Goal: Use online tool/utility: Utilize a website feature to perform a specific function

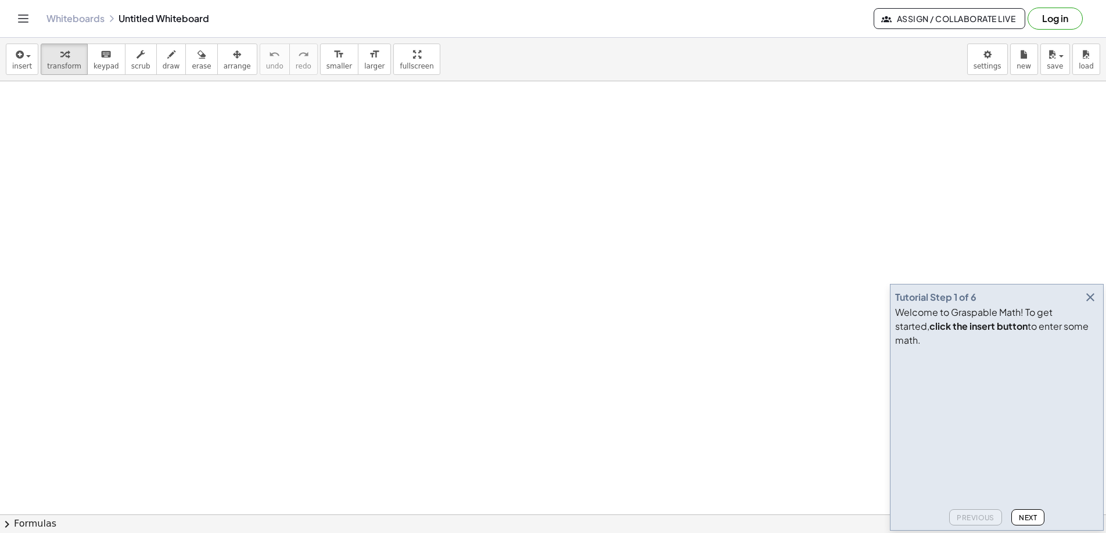
click at [1090, 304] on icon "button" at bounding box center [1091, 298] width 14 height 14
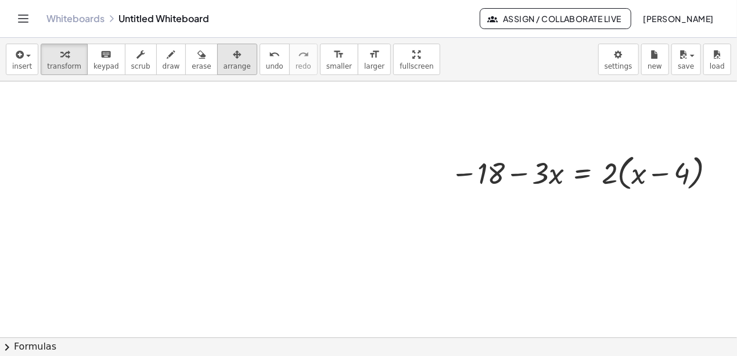
click at [231, 55] on div "button" at bounding box center [237, 54] width 27 height 14
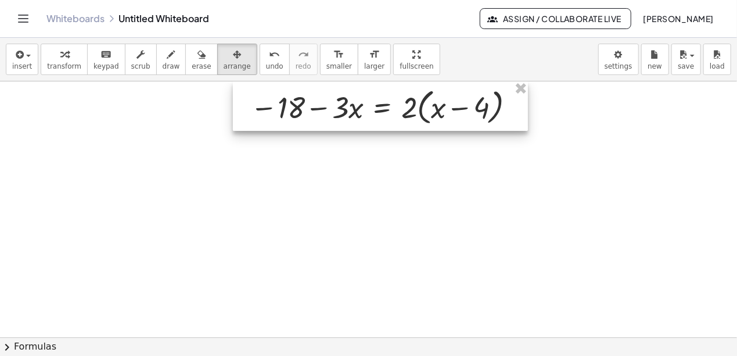
drag, startPoint x: 517, startPoint y: 169, endPoint x: 316, endPoint y: 101, distance: 211.9
click at [316, 101] on div at bounding box center [380, 106] width 295 height 50
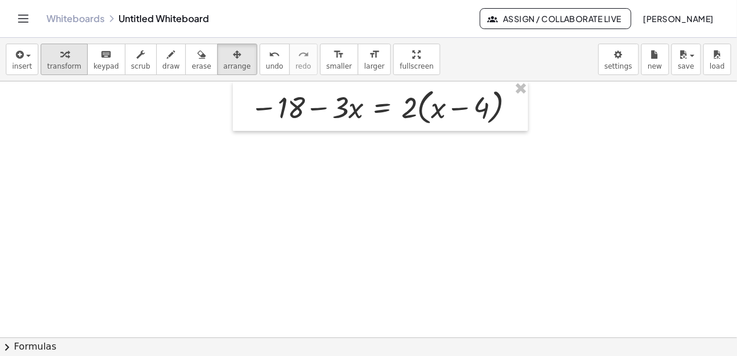
click at [60, 58] on icon "button" at bounding box center [64, 55] width 8 height 14
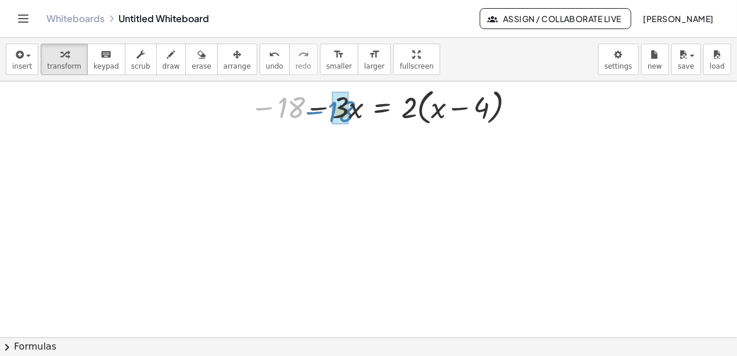
drag, startPoint x: 267, startPoint y: 109, endPoint x: 317, endPoint y: 112, distance: 50.1
click at [317, 112] on div at bounding box center [385, 106] width 281 height 44
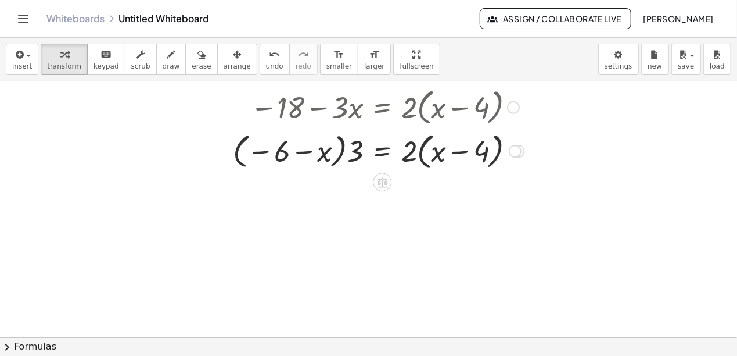
click at [518, 108] on div at bounding box center [513, 107] width 13 height 13
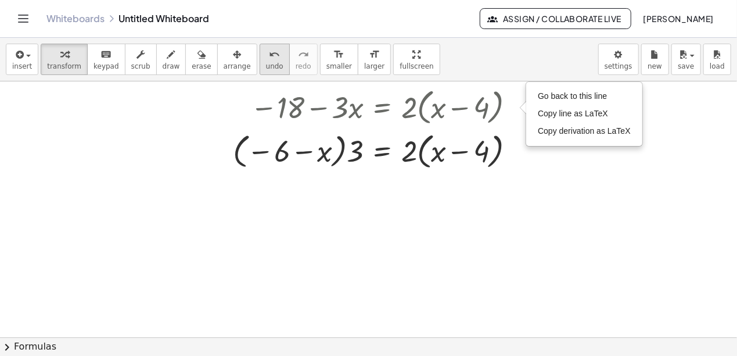
click at [269, 57] on icon "undo" at bounding box center [274, 55] width 11 height 14
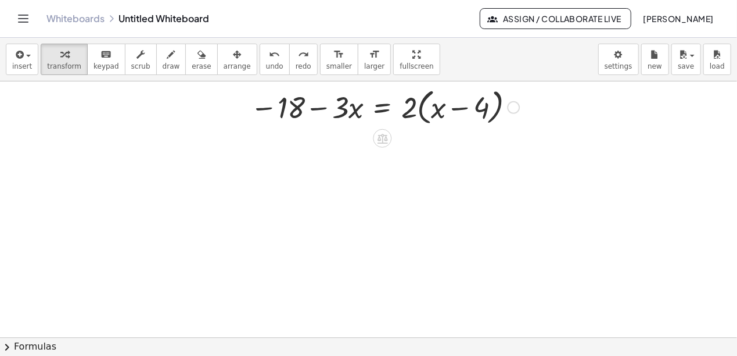
click at [316, 106] on div at bounding box center [385, 106] width 281 height 44
drag, startPoint x: 411, startPoint y: 112, endPoint x: 435, endPoint y: 117, distance: 24.4
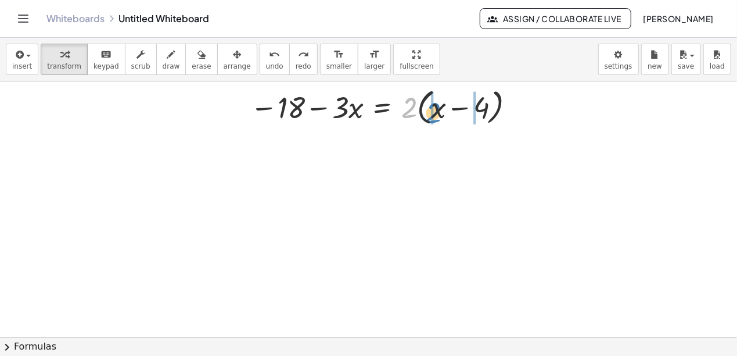
click at [435, 117] on div at bounding box center [385, 106] width 281 height 44
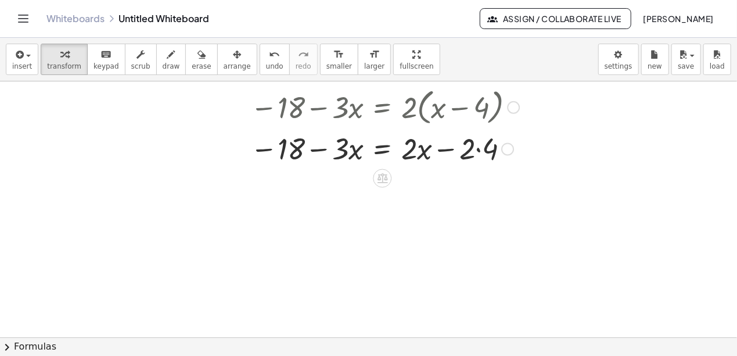
click at [478, 150] on div at bounding box center [385, 148] width 281 height 40
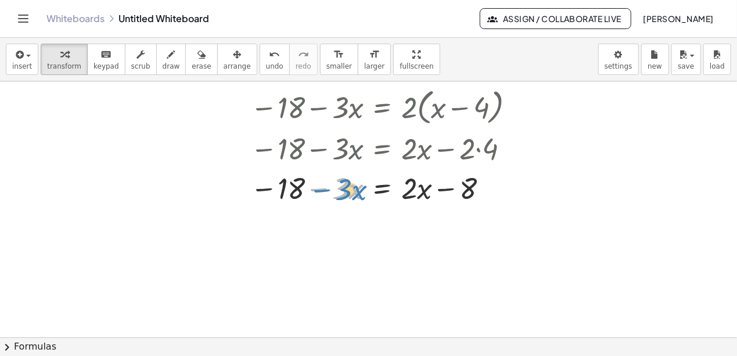
click at [320, 193] on div at bounding box center [385, 187] width 281 height 40
click at [388, 184] on div at bounding box center [385, 187] width 281 height 40
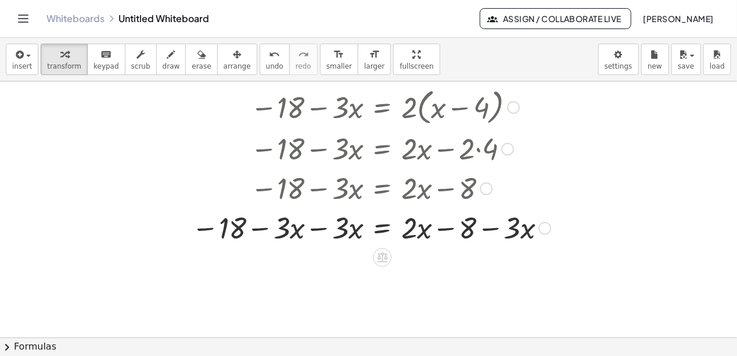
click at [319, 234] on div at bounding box center [371, 227] width 371 height 40
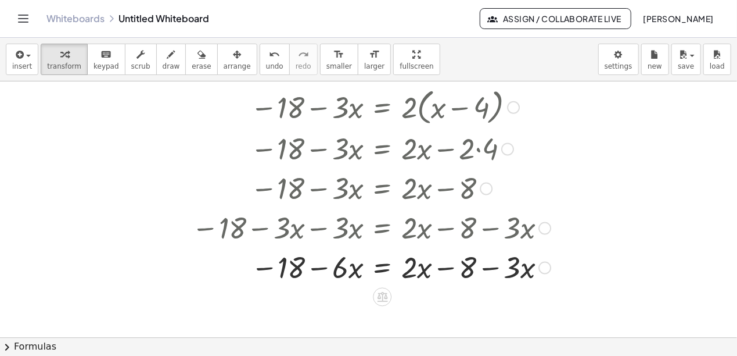
click at [489, 190] on div at bounding box center [486, 188] width 13 height 13
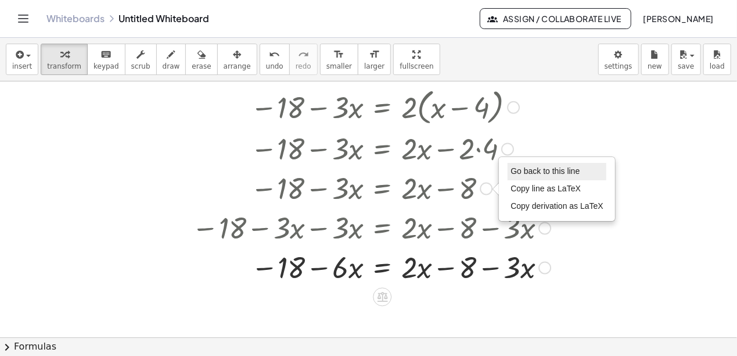
click at [536, 175] on li "Go back to this line" at bounding box center [557, 171] width 99 height 17
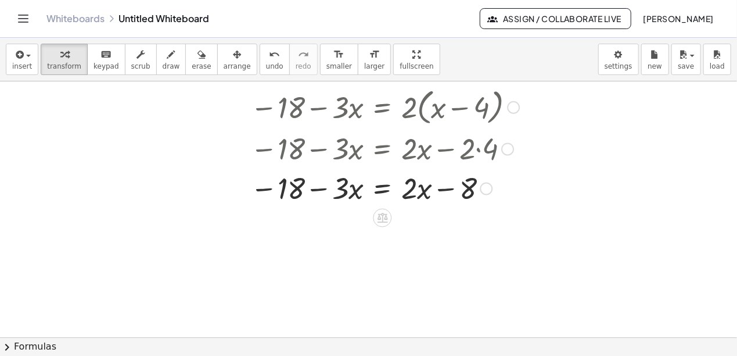
click at [382, 193] on div at bounding box center [385, 187] width 281 height 40
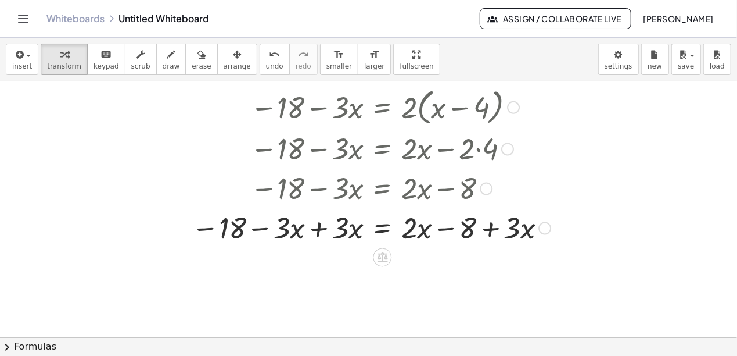
click at [319, 228] on div at bounding box center [371, 227] width 371 height 40
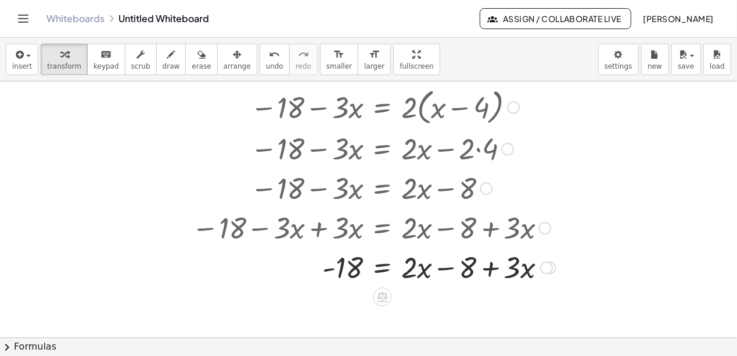
click at [492, 264] on div at bounding box center [374, 266] width 376 height 40
click at [444, 268] on div at bounding box center [374, 266] width 376 height 40
click at [489, 270] on div at bounding box center [374, 266] width 376 height 40
click at [447, 270] on div at bounding box center [374, 266] width 376 height 40
drag, startPoint x: 515, startPoint y: 272, endPoint x: 417, endPoint y: 274, distance: 98.2
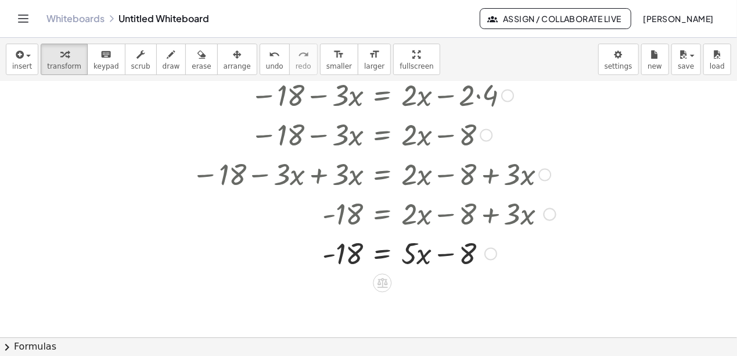
scroll to position [63, 0]
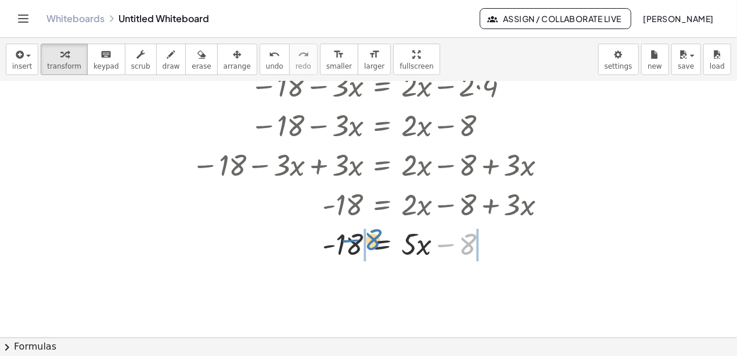
drag, startPoint x: 446, startPoint y: 244, endPoint x: 325, endPoint y: 243, distance: 120.9
click at [325, 243] on div at bounding box center [374, 243] width 376 height 40
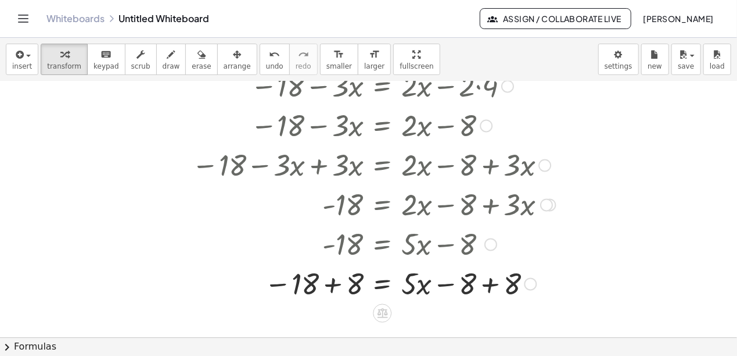
click at [487, 285] on div at bounding box center [374, 283] width 376 height 40
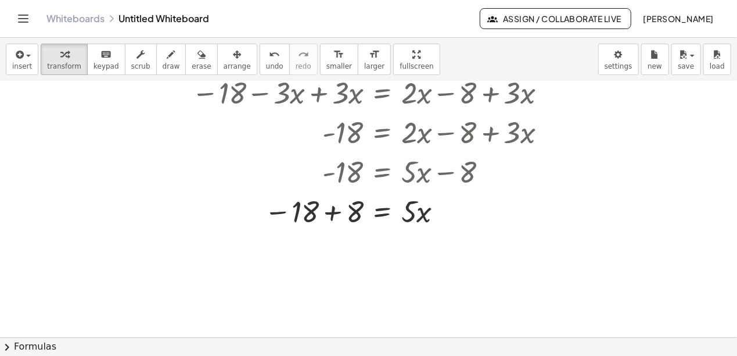
scroll to position [148, 0]
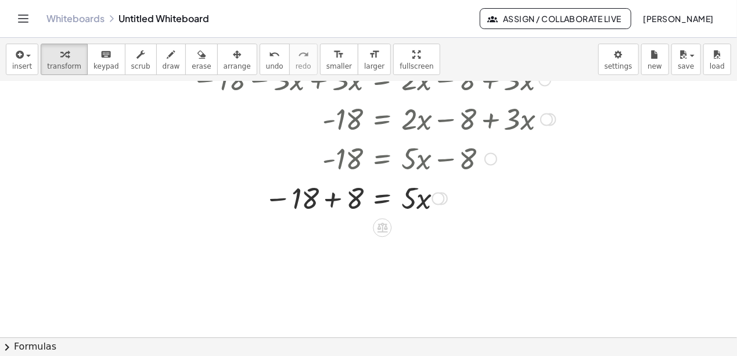
click at [331, 200] on div at bounding box center [374, 197] width 376 height 40
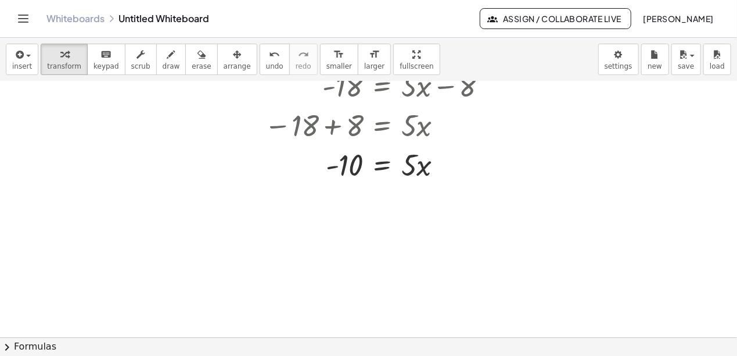
scroll to position [230, 0]
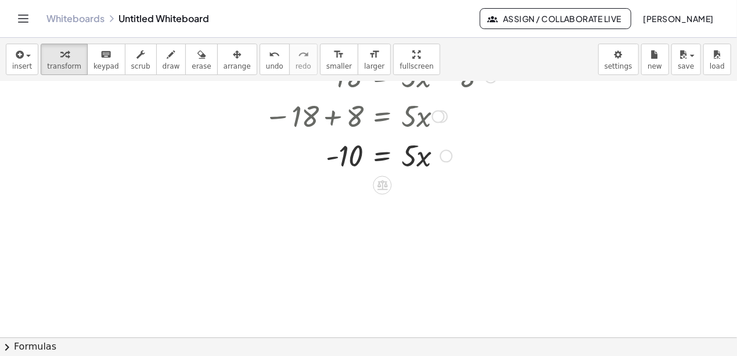
click at [379, 152] on div at bounding box center [374, 155] width 376 height 40
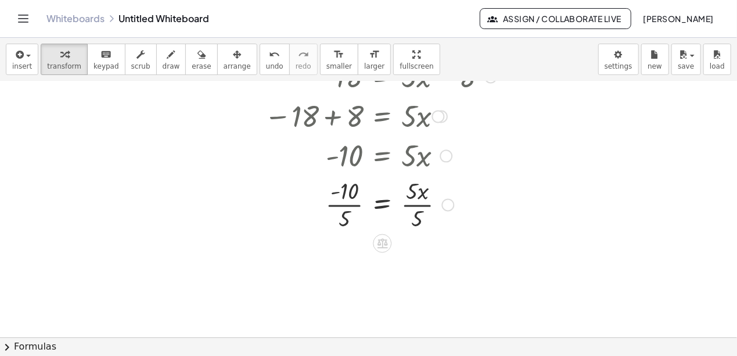
click at [413, 203] on div at bounding box center [374, 203] width 376 height 58
click at [347, 261] on div at bounding box center [374, 261] width 376 height 58
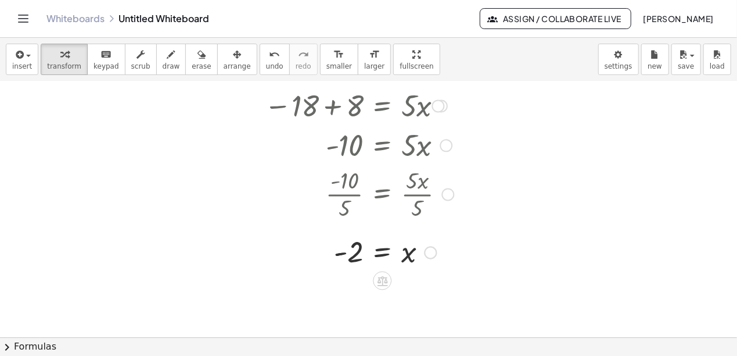
scroll to position [250, 0]
